Goal: Task Accomplishment & Management: Use online tool/utility

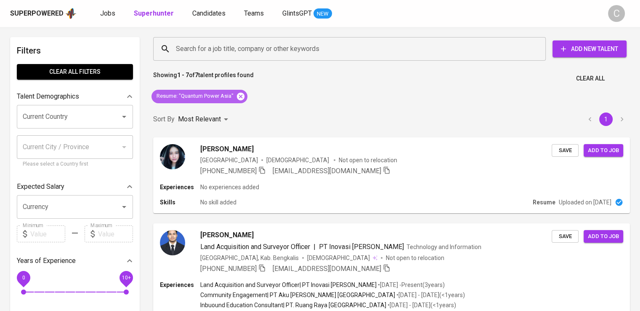
click at [245, 93] on icon at bounding box center [240, 96] width 9 height 9
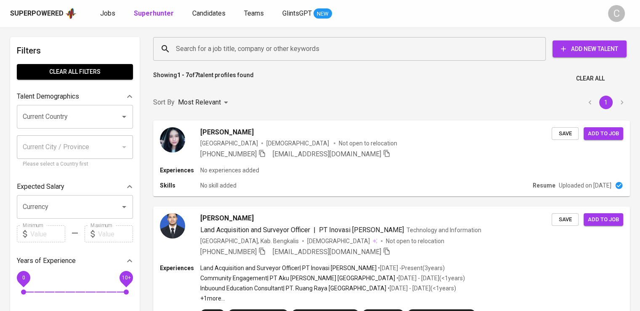
click at [226, 45] on input "Search for a job title, company or other keywords" at bounding box center [352, 49] width 356 height 16
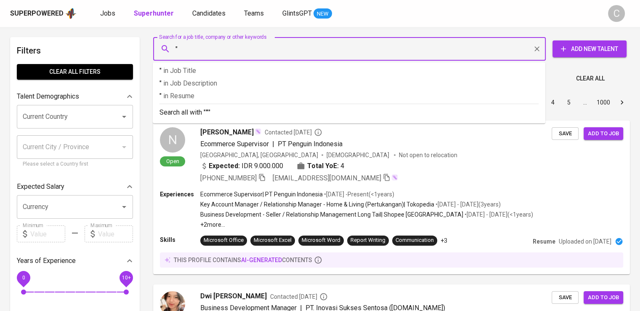
paste input "Batman Kencana"
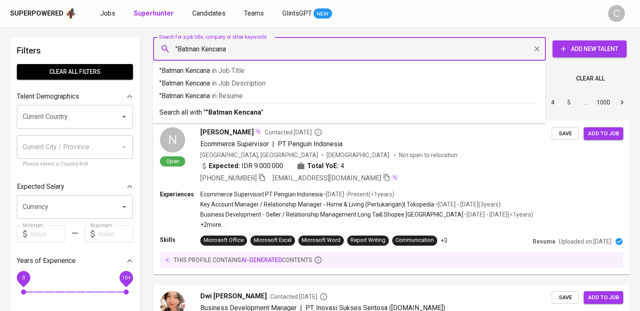
type input ""Batman Kencana""
click at [253, 101] on p ""Batman Kencana" in Resume" at bounding box center [349, 96] width 379 height 10
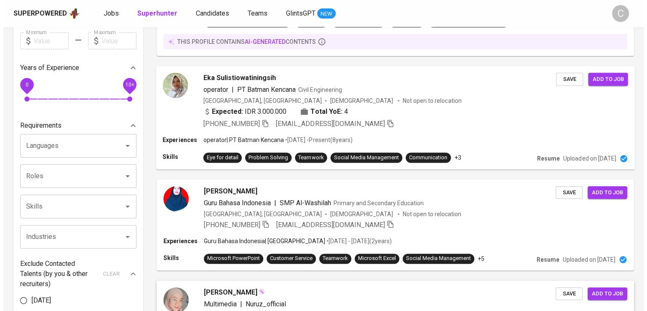
scroll to position [176, 0]
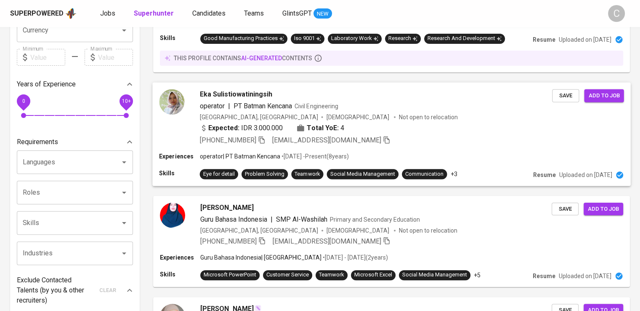
click at [387, 137] on div "[PHONE_NUMBER] [EMAIL_ADDRESS][DOMAIN_NAME]" at bounding box center [376, 140] width 353 height 10
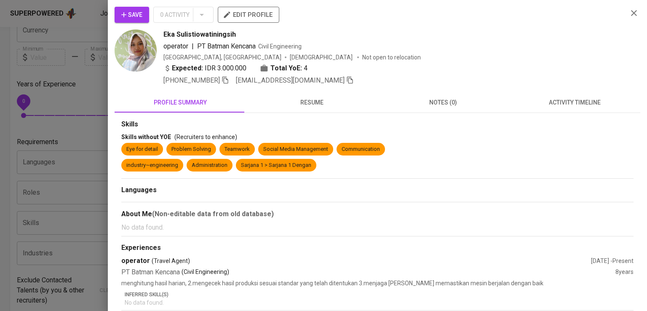
click at [435, 59] on div "[GEOGRAPHIC_DATA], [GEOGRAPHIC_DATA] [DEMOGRAPHIC_DATA] Not open to relocation" at bounding box center [391, 57] width 457 height 8
click at [228, 81] on icon "button" at bounding box center [225, 80] width 6 height 7
